Goal: Transaction & Acquisition: Purchase product/service

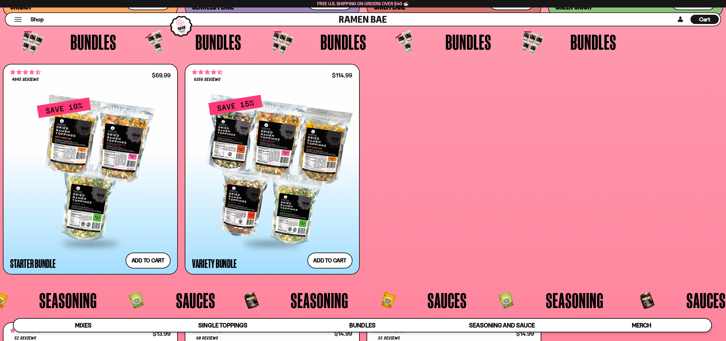
scroll to position [1708, 0]
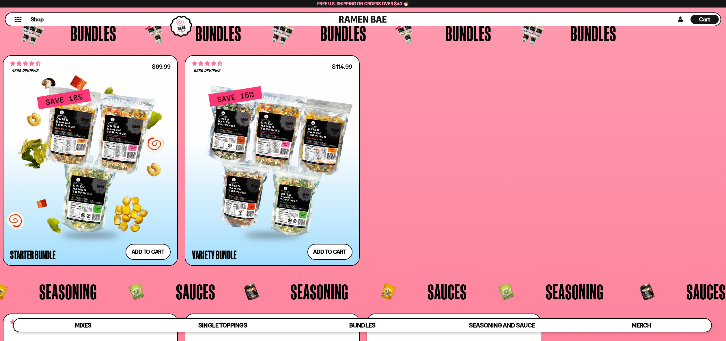
click at [90, 142] on div at bounding box center [90, 161] width 161 height 146
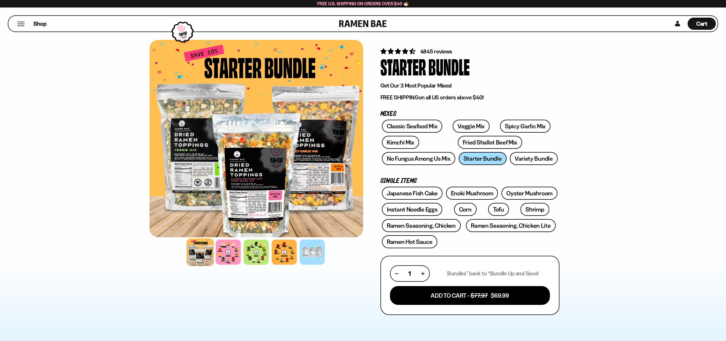
scroll to position [13, 0]
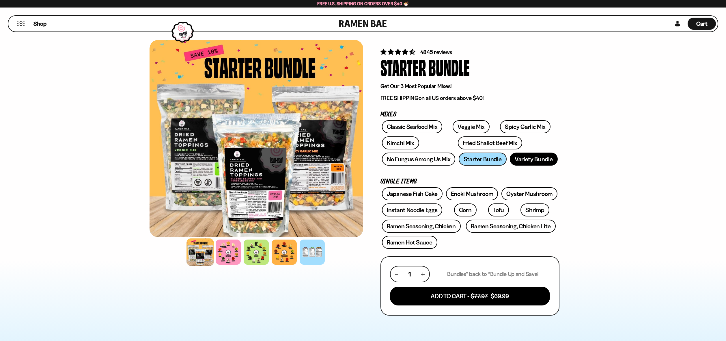
click at [523, 159] on link "Variety Bundle" at bounding box center [534, 158] width 48 height 13
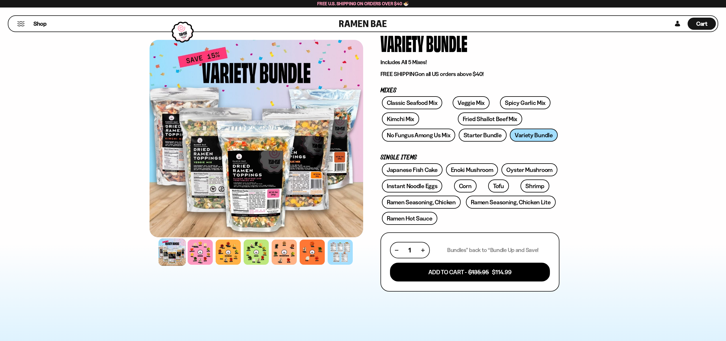
scroll to position [38, 0]
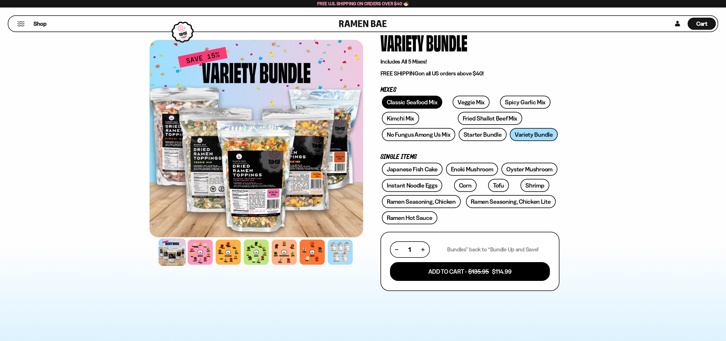
click at [424, 99] on link "Classic Seafood Mix" at bounding box center [412, 102] width 60 height 13
